Goal: Obtain resource: Obtain resource

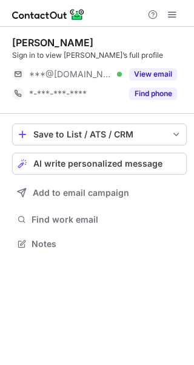
scroll to position [6, 6]
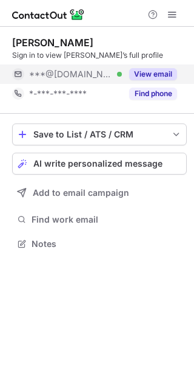
click at [167, 70] on button "View email" at bounding box center [153, 74] width 48 height 12
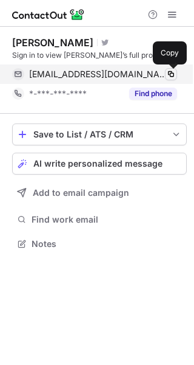
click at [173, 69] on span at bounding box center [171, 74] width 10 height 10
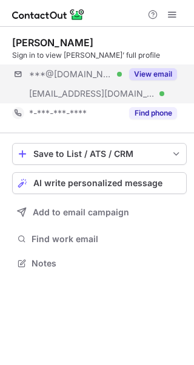
scroll to position [254, 194]
click at [155, 70] on button "View email" at bounding box center [153, 74] width 48 height 12
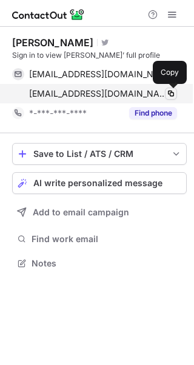
click at [170, 90] on span at bounding box center [171, 94] width 10 height 10
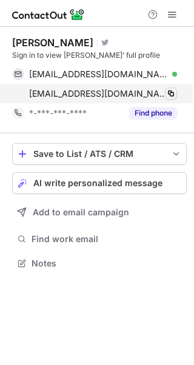
click at [170, 90] on span at bounding box center [171, 94] width 10 height 10
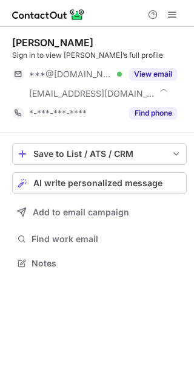
scroll to position [254, 194]
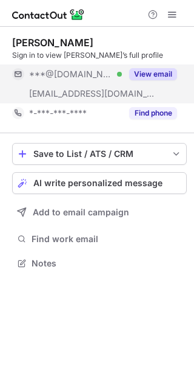
click at [153, 71] on button "View email" at bounding box center [153, 74] width 48 height 12
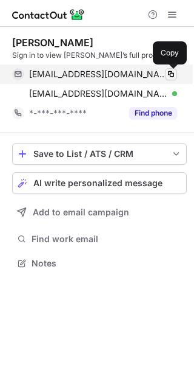
click at [171, 70] on span at bounding box center [171, 74] width 10 height 10
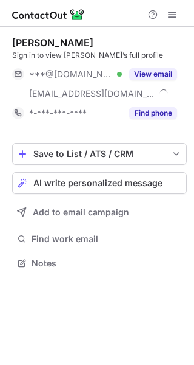
scroll to position [254, 194]
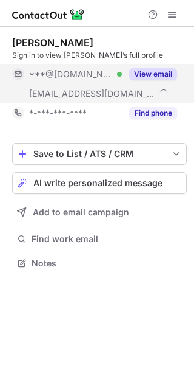
click at [160, 72] on button "View email" at bounding box center [153, 74] width 48 height 12
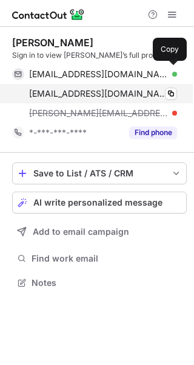
scroll to position [273, 194]
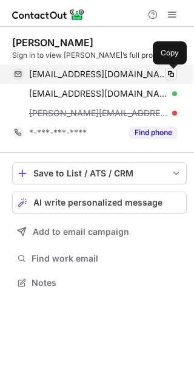
click at [172, 69] on span at bounding box center [171, 74] width 10 height 10
click at [172, 69] on button at bounding box center [171, 74] width 12 height 12
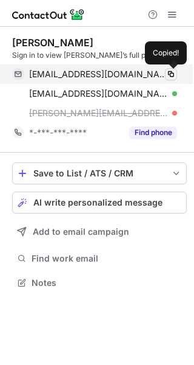
click at [172, 69] on button at bounding box center [171, 74] width 12 height 12
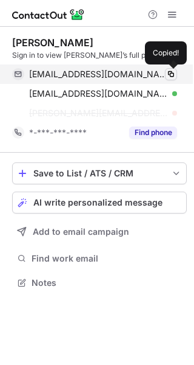
click at [172, 69] on button at bounding box center [171, 74] width 12 height 12
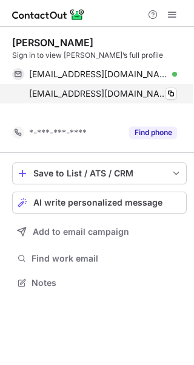
scroll to position [254, 194]
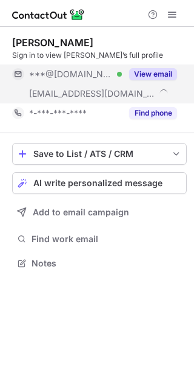
scroll to position [254, 194]
click at [155, 70] on button "View email" at bounding box center [153, 74] width 48 height 12
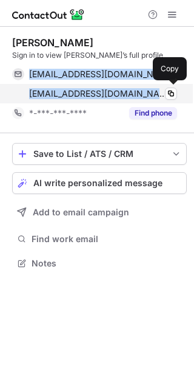
drag, startPoint x: 26, startPoint y: 70, endPoint x: 132, endPoint y: 98, distance: 109.9
click at [132, 98] on div "[EMAIL_ADDRESS][DOMAIN_NAME] Verified Copy [EMAIL_ADDRESS][DOMAIN_NAME] Verifie…" at bounding box center [94, 83] width 165 height 39
copy div "[EMAIL_ADDRESS][DOMAIN_NAME] Verified Copy [EMAIL_ADDRESS][DOMAIN_NAME]"
